Goal: Information Seeking & Learning: Learn about a topic

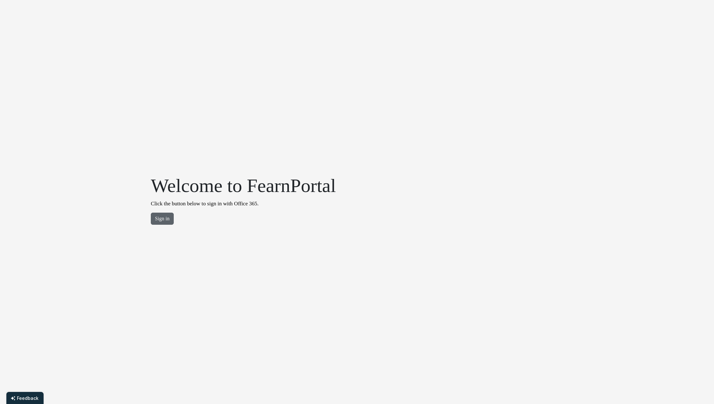
click at [164, 215] on button "Sign in" at bounding box center [162, 219] width 23 height 12
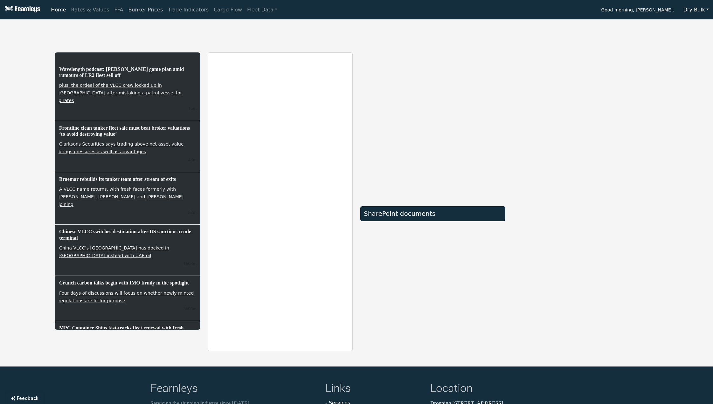
click at [143, 9] on link "Bunker Prices" at bounding box center [146, 9] width 40 height 13
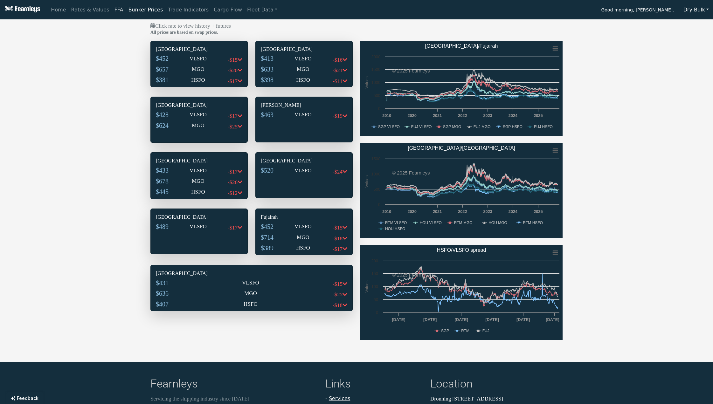
click at [112, 10] on link "FFA" at bounding box center [119, 9] width 14 height 13
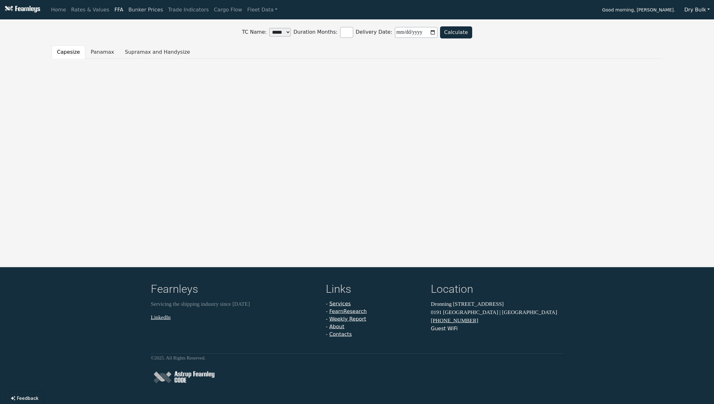
click at [151, 10] on link "Bunker Prices" at bounding box center [146, 9] width 40 height 13
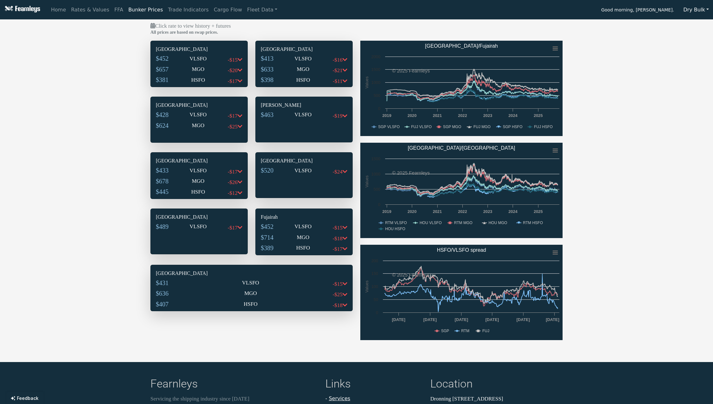
click at [198, 52] on div "Singapore $452 VLSFO -$15 $657 MGO -$20 $381 HSFO -$17" at bounding box center [199, 66] width 97 height 51
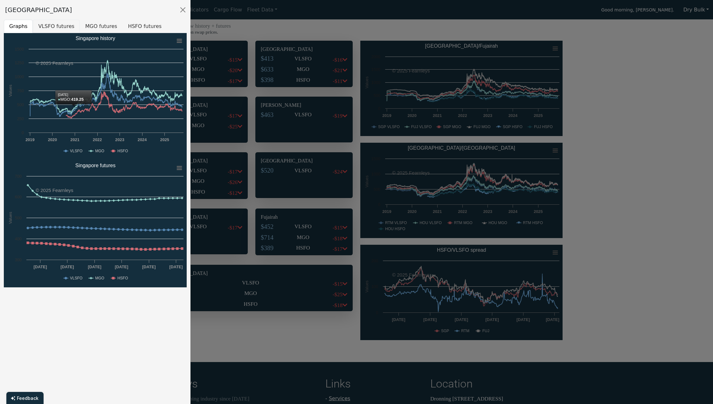
click at [54, 28] on button "VLSFO futures" at bounding box center [56, 26] width 47 height 13
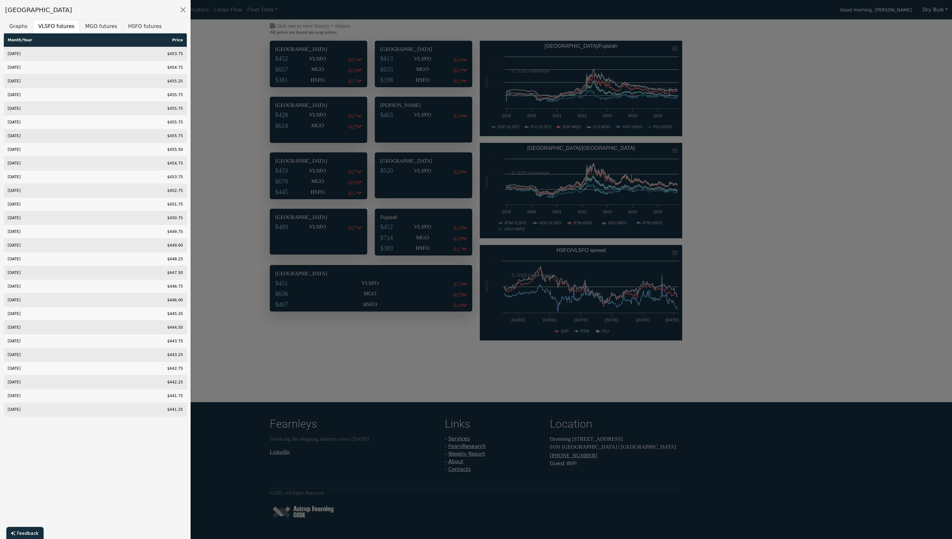
click at [93, 22] on button "MGO futures" at bounding box center [101, 26] width 43 height 13
click at [131, 26] on button "HSFO futures" at bounding box center [144, 26] width 45 height 13
click at [184, 7] on button "Close" at bounding box center [183, 10] width 10 height 10
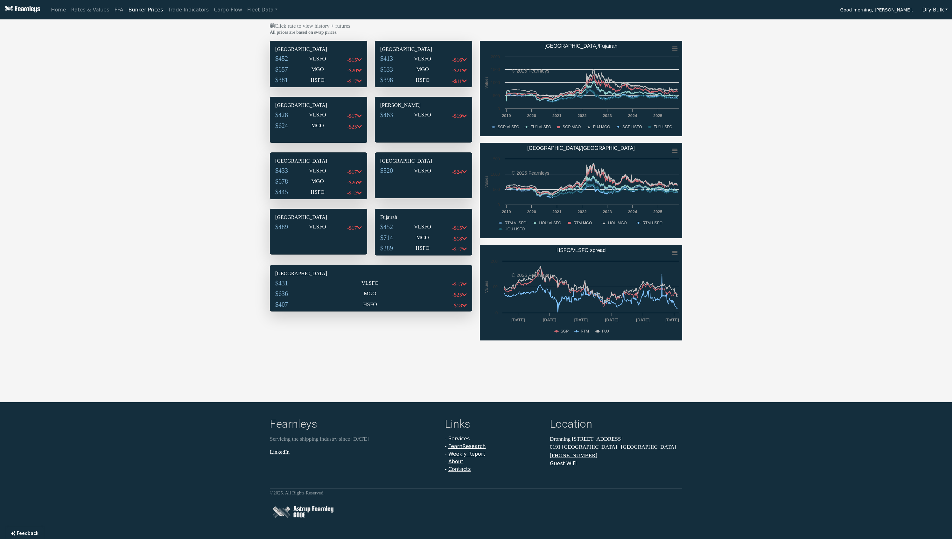
click at [421, 55] on p "VLSFO" at bounding box center [422, 59] width 17 height 8
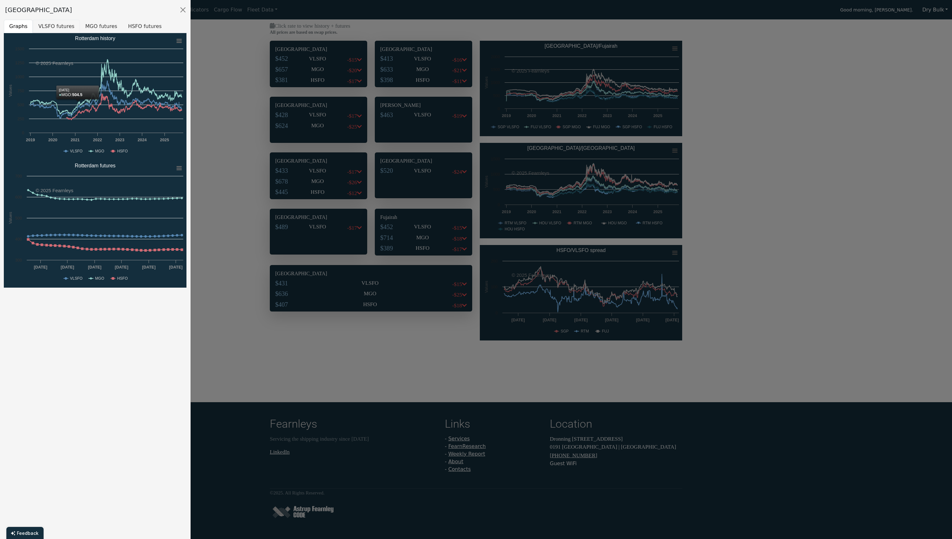
click at [58, 26] on button "VLSFO futures" at bounding box center [56, 26] width 47 height 13
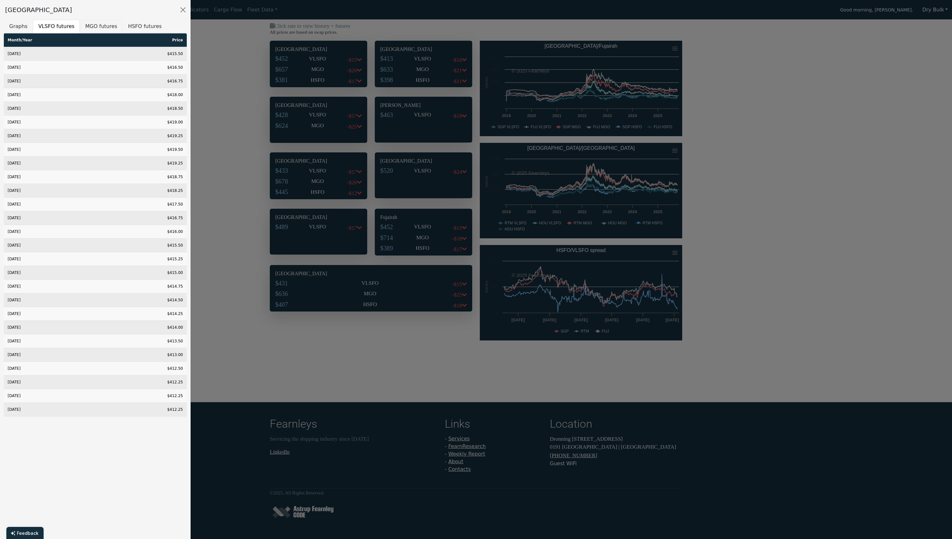
click at [110, 26] on button "MGO futures" at bounding box center [101, 26] width 43 height 13
click at [138, 34] on th "Price" at bounding box center [148, 40] width 77 height 14
click at [138, 26] on button "HSFO futures" at bounding box center [144, 26] width 45 height 13
click at [178, 4] on div "[GEOGRAPHIC_DATA]" at bounding box center [95, 10] width 191 height 20
click at [182, 8] on button "Close" at bounding box center [183, 10] width 10 height 10
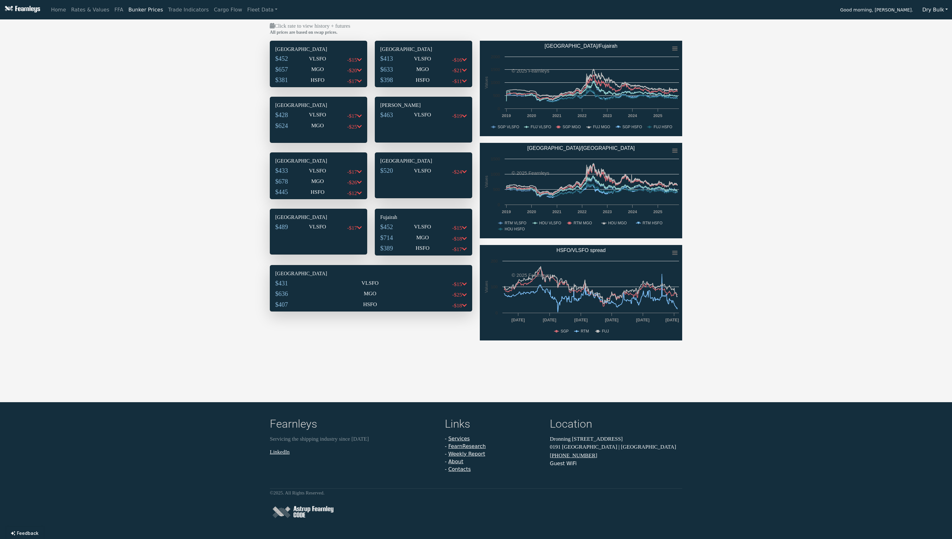
drag, startPoint x: 302, startPoint y: 233, endPoint x: 315, endPoint y: 244, distance: 17.1
click at [302, 233] on div "$489 VLSFO -$17" at bounding box center [318, 228] width 87 height 11
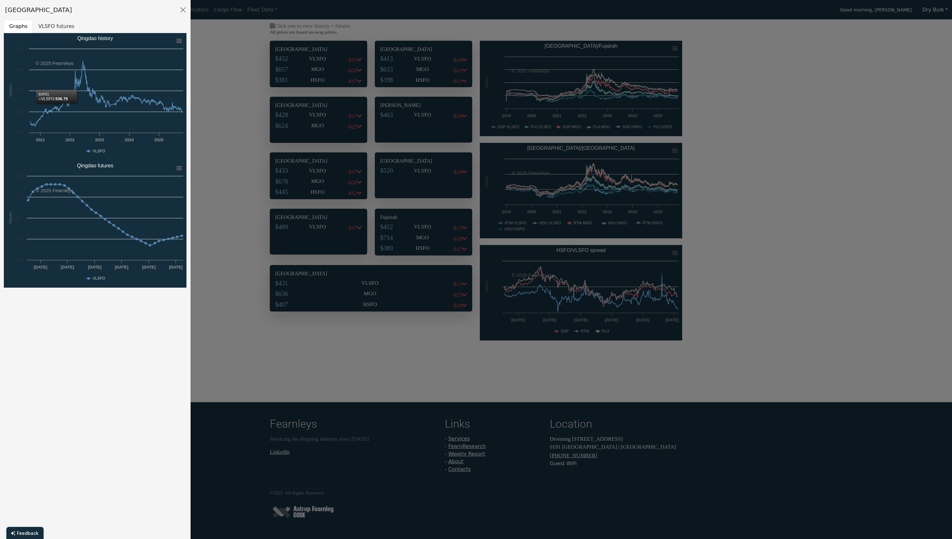
click at [50, 31] on button "VLSFO futures" at bounding box center [56, 26] width 47 height 13
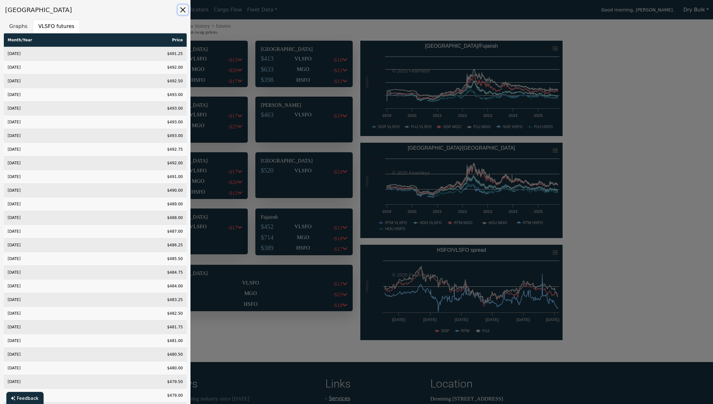
click at [183, 10] on button "Close" at bounding box center [183, 10] width 10 height 10
